Goal: Task Accomplishment & Management: Complete application form

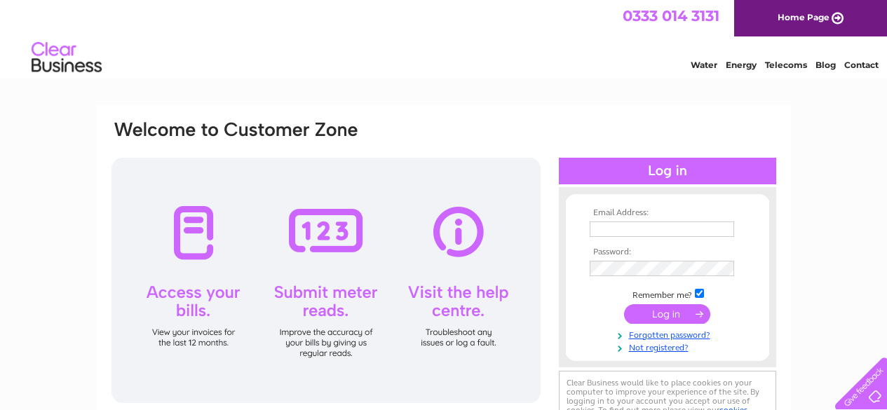
click at [668, 233] on input "text" at bounding box center [662, 229] width 145 height 15
type input "eastmillwood@hotmail.co.uk"
click at [687, 344] on link "Not registered?" at bounding box center [669, 348] width 159 height 13
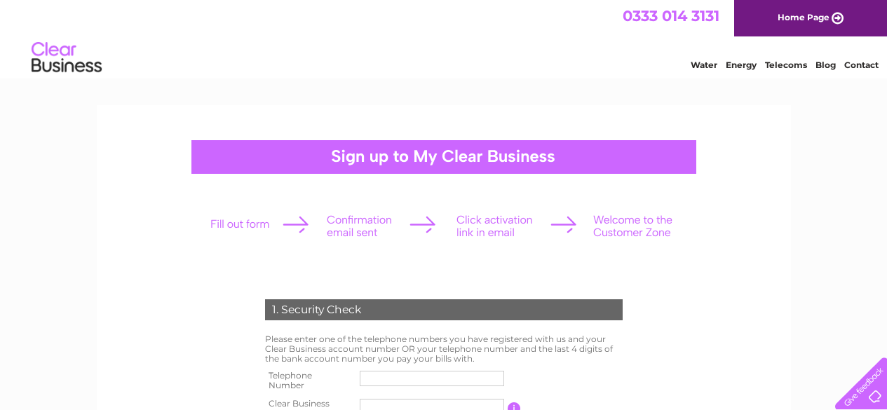
scroll to position [70, 0]
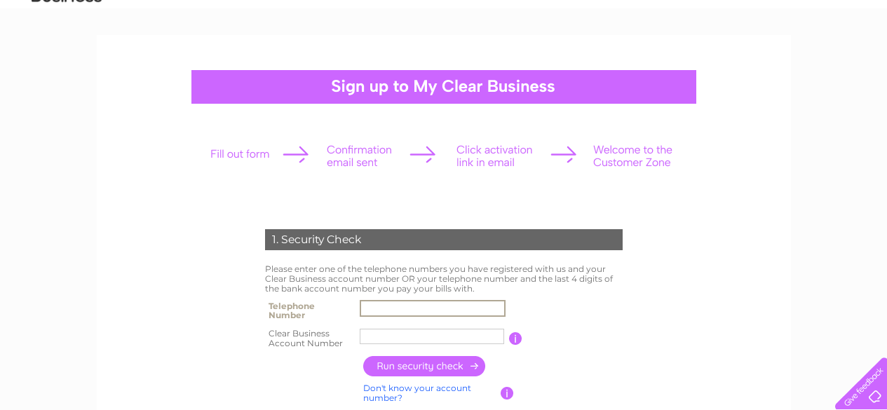
click at [391, 305] on input "text" at bounding box center [433, 308] width 146 height 17
